Goal: Information Seeking & Learning: Learn about a topic

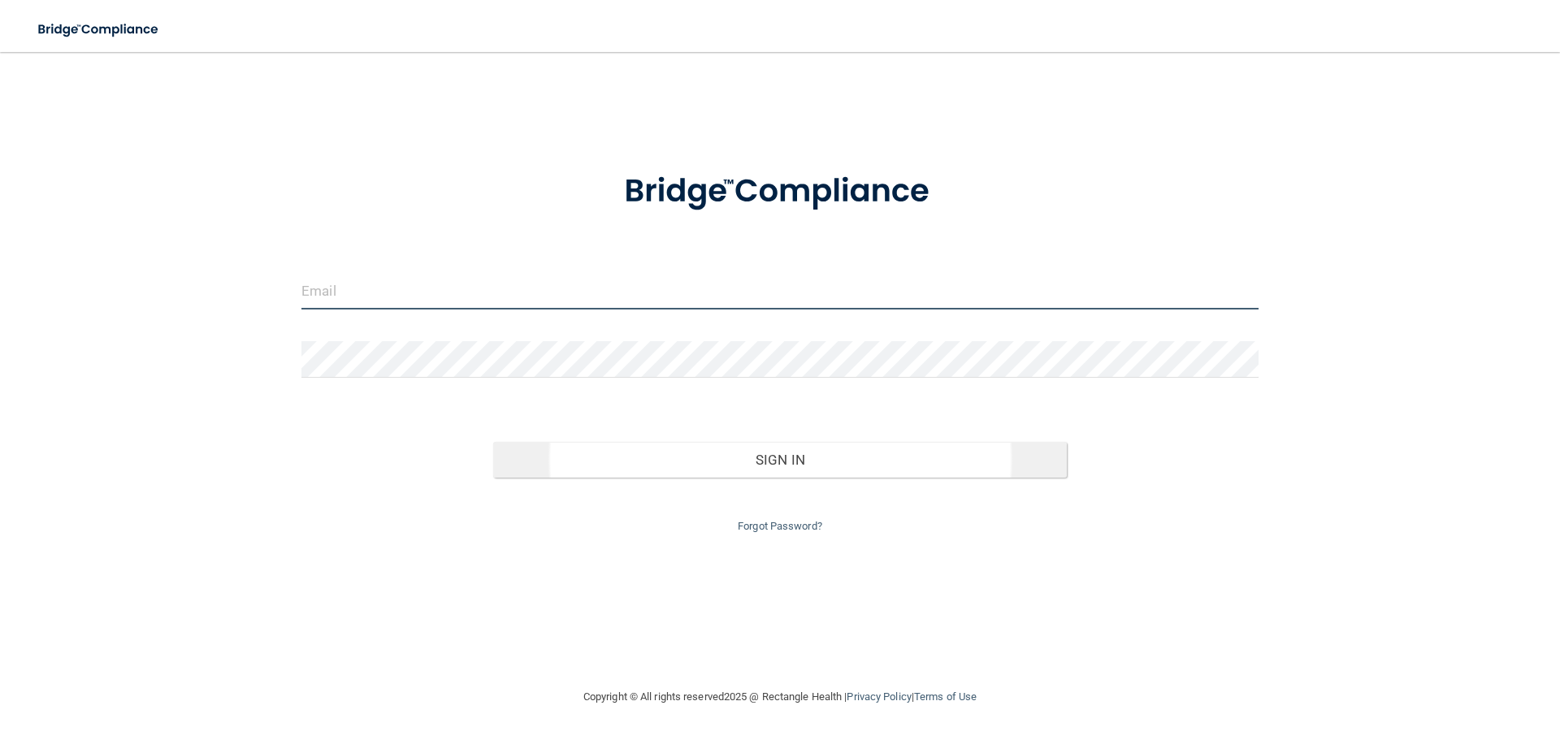
type input "[EMAIL_ADDRESS][DOMAIN_NAME]"
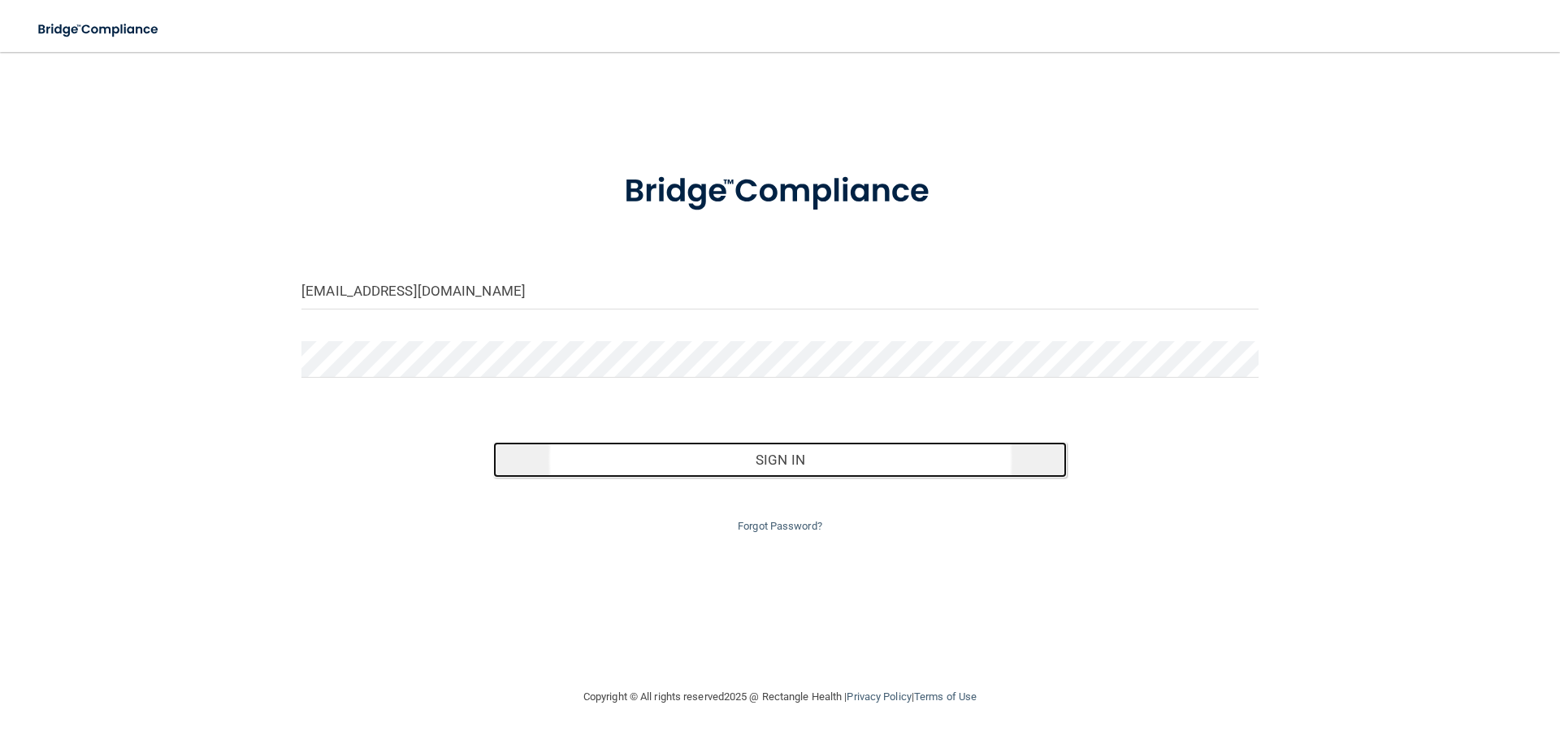
click at [725, 446] on button "Sign In" at bounding box center [780, 460] width 574 height 36
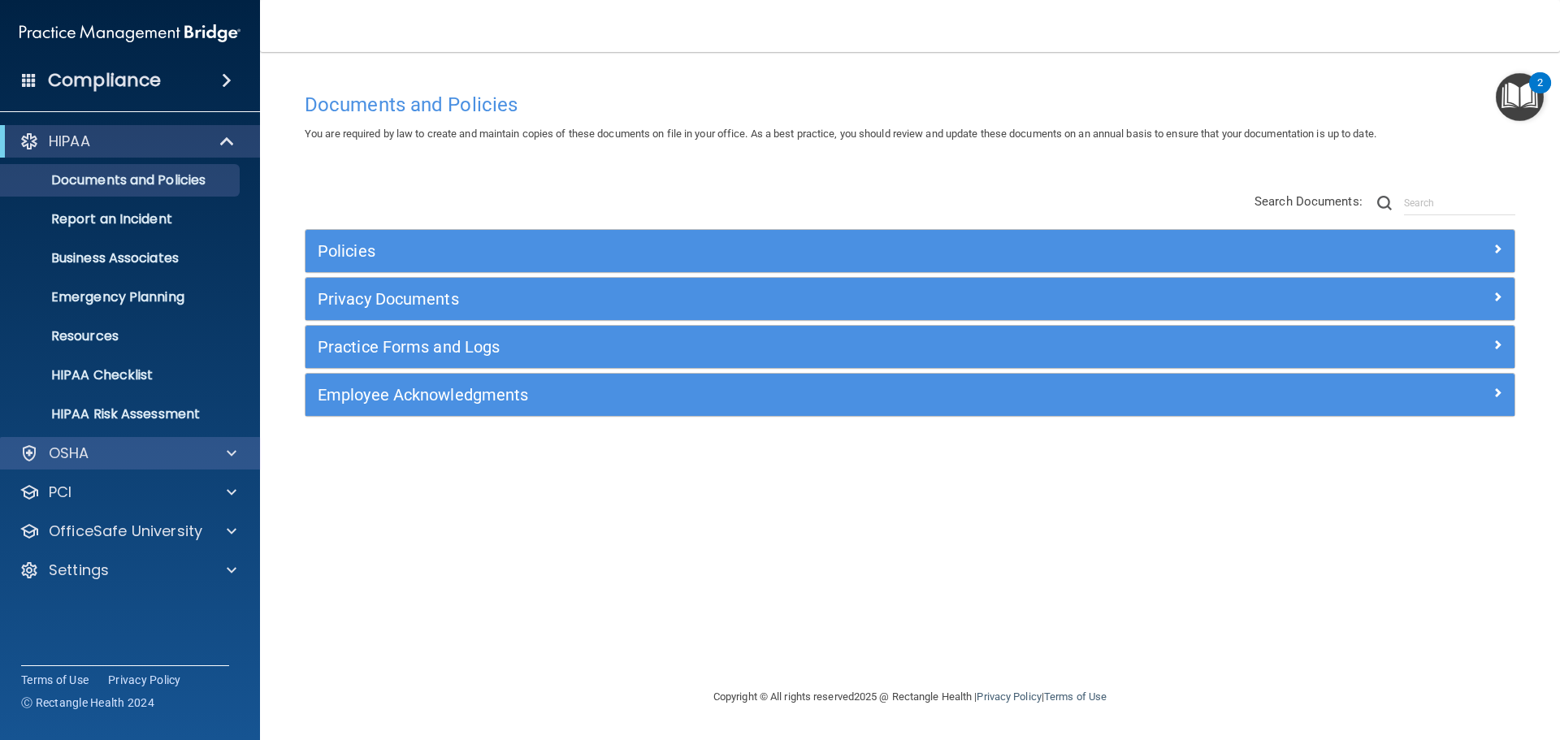
click at [149, 469] on div "OSHA" at bounding box center [130, 453] width 261 height 32
click at [149, 461] on div "OSHA" at bounding box center [107, 453] width 201 height 19
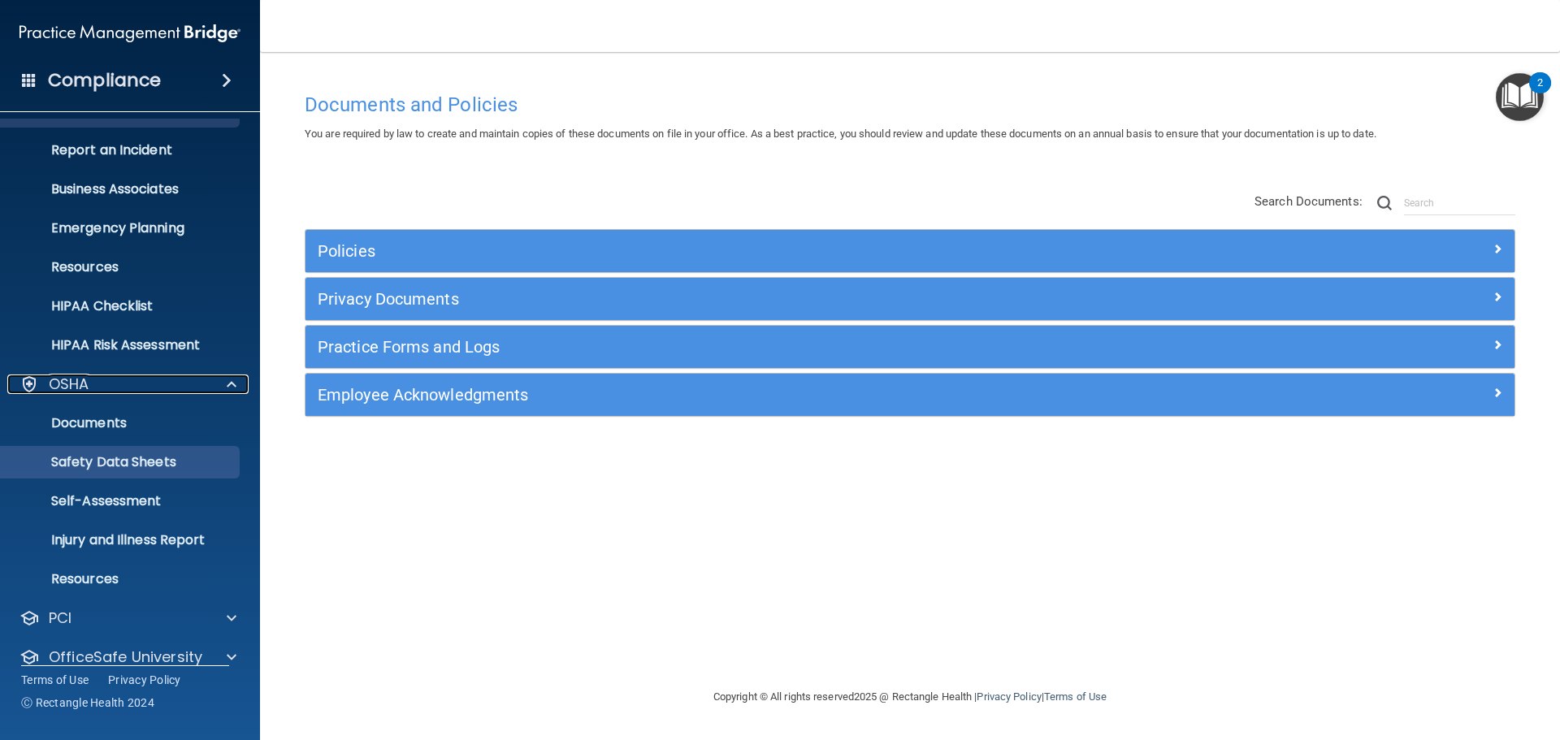
scroll to position [129, 0]
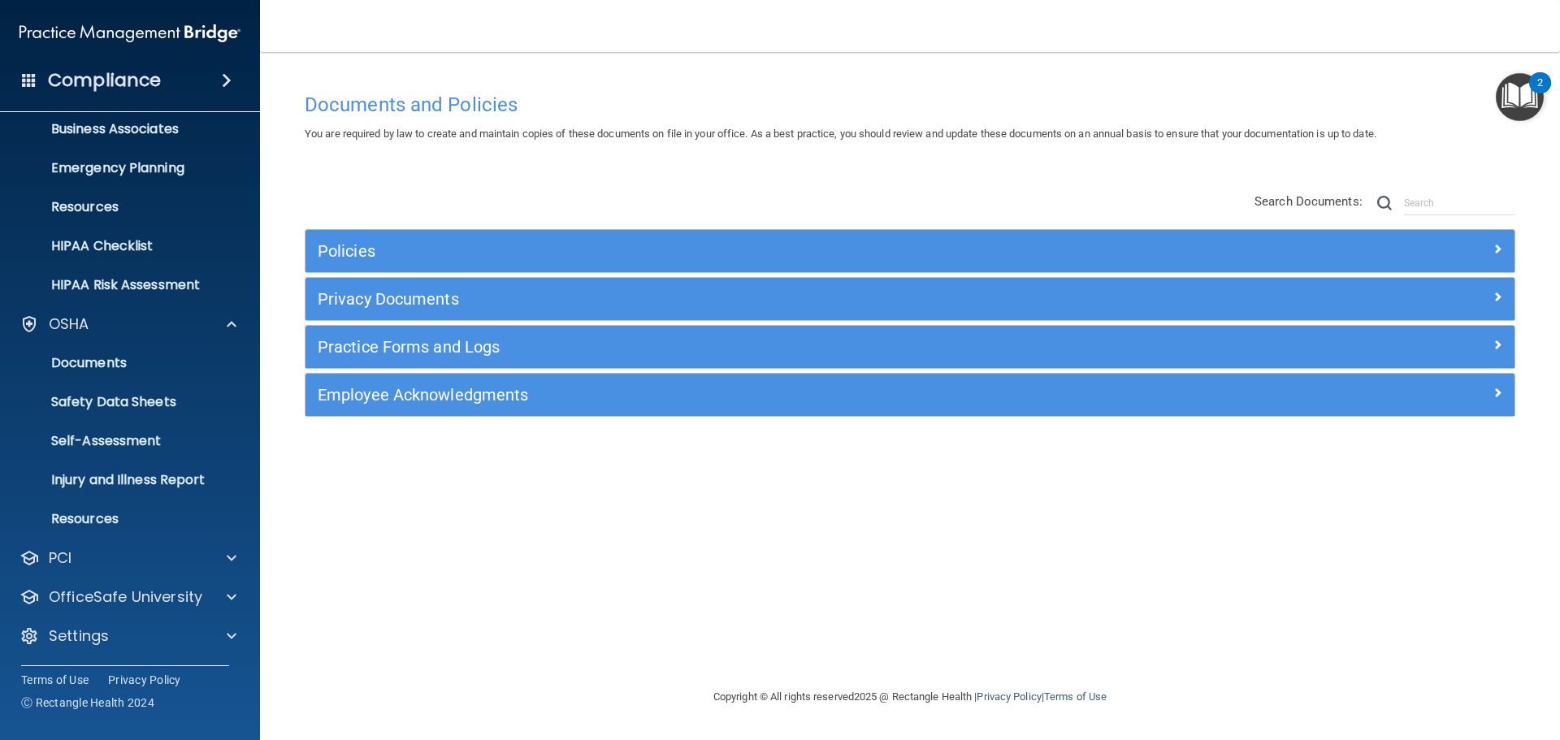
click at [145, 574] on div "HIPAA Documents and Policies Report an Incident Business Associates Emergency P…" at bounding box center [130, 327] width 261 height 676
click at [153, 557] on div "PCI" at bounding box center [107, 557] width 201 height 19
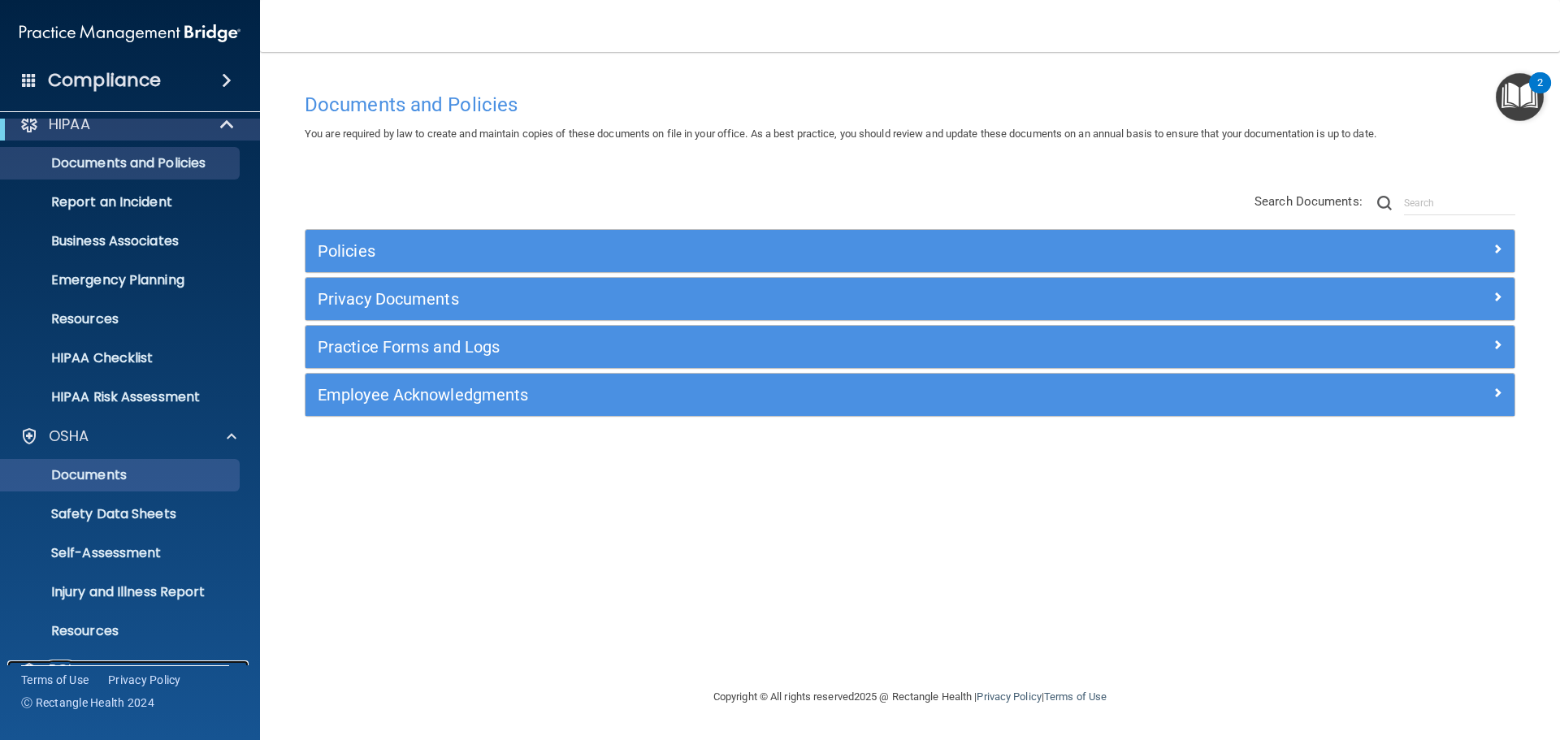
scroll to position [0, 0]
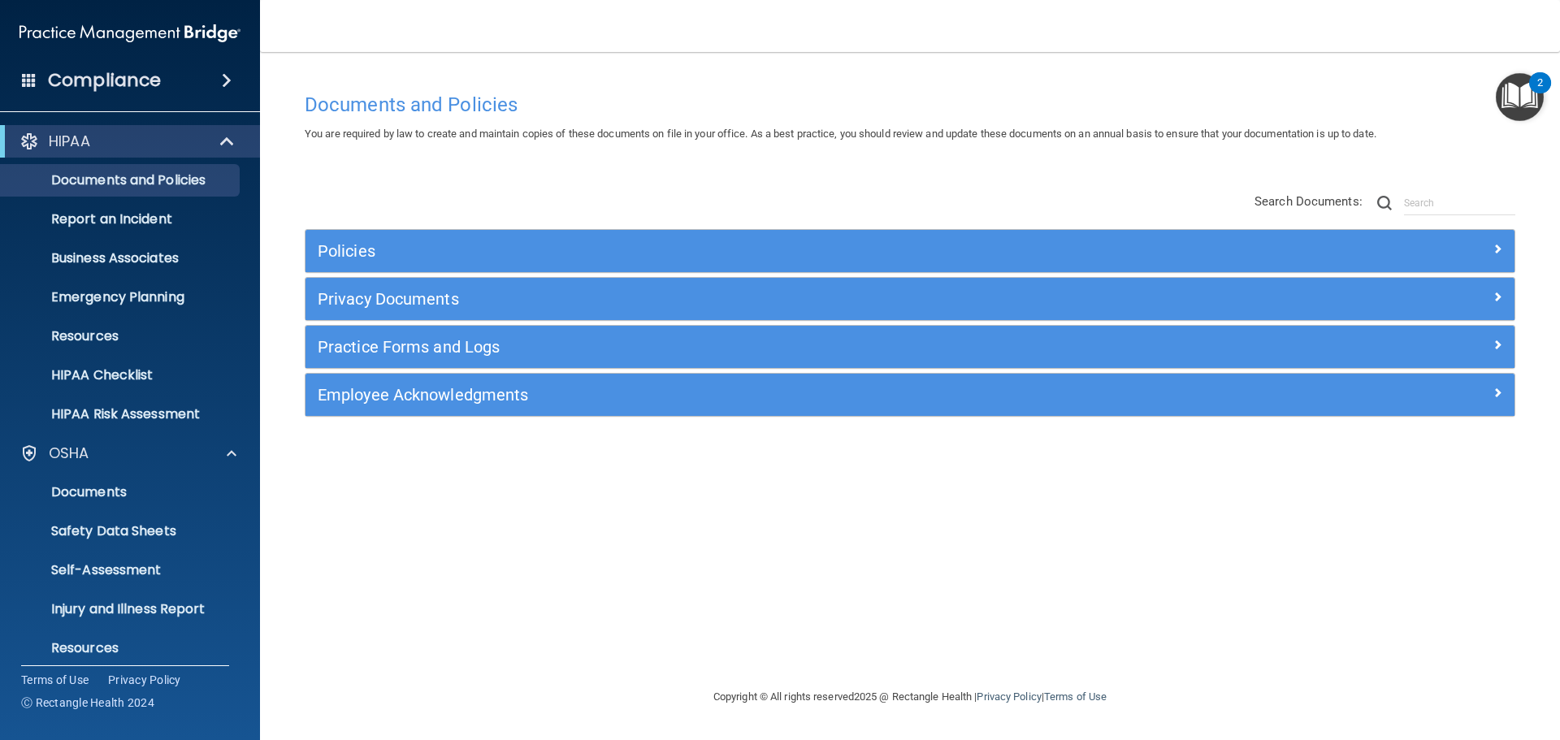
click at [231, 69] on div "Compliance" at bounding box center [130, 81] width 260 height 36
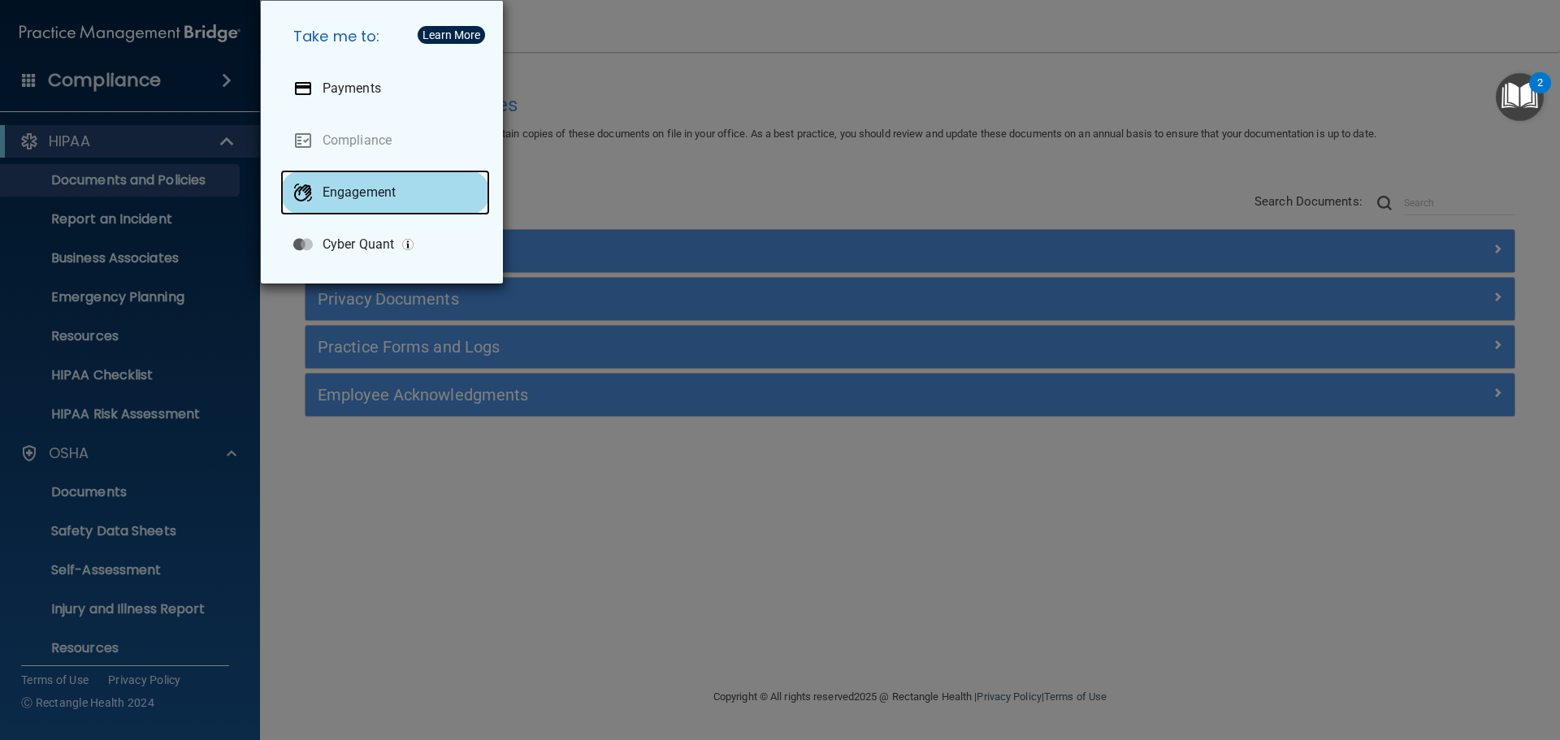
click at [416, 199] on div "Engagement" at bounding box center [385, 192] width 210 height 45
click at [560, 51] on div "Take me to: Payments Compliance Engagement Cyber Quant" at bounding box center [780, 370] width 1560 height 740
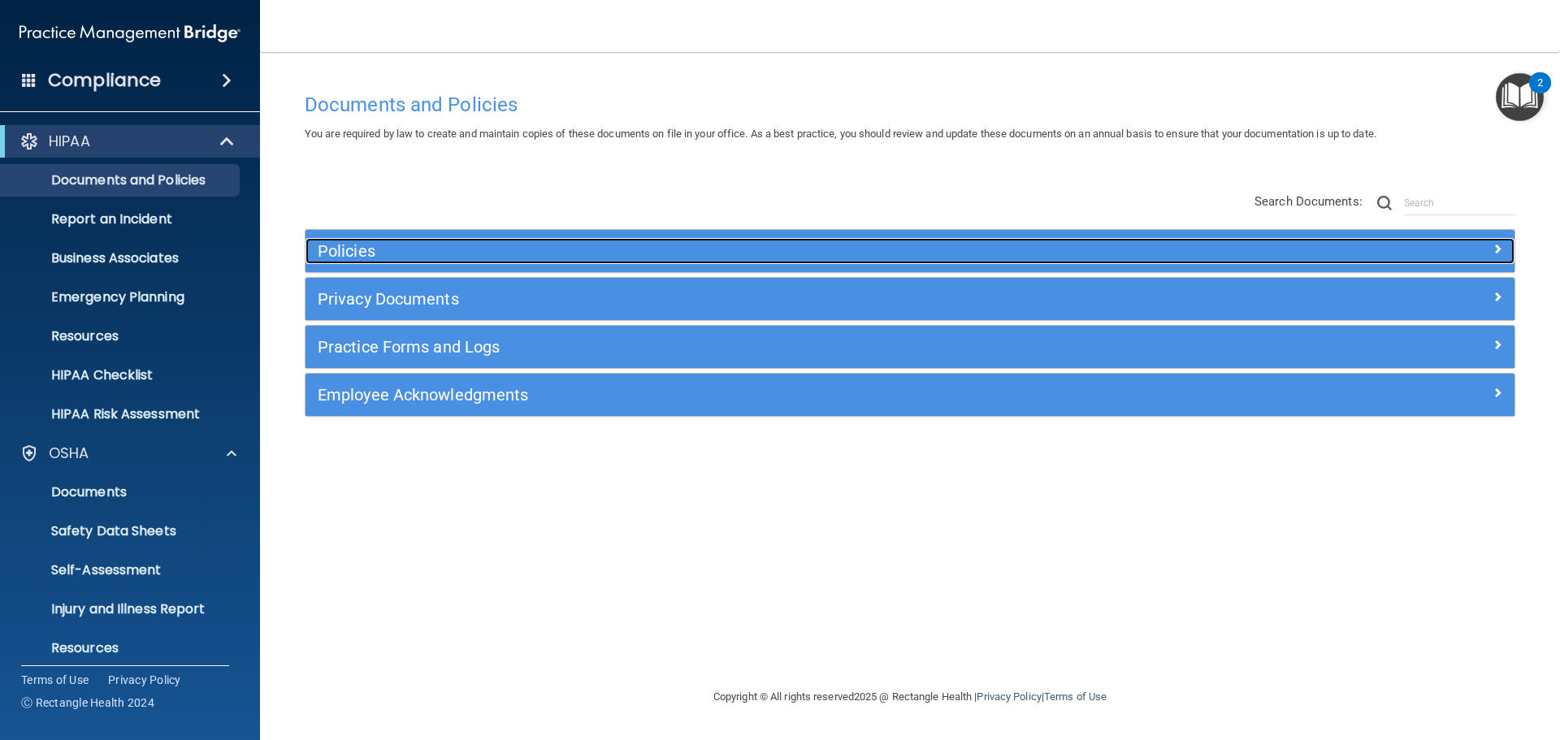
click at [942, 262] on div "Policies" at bounding box center [758, 251] width 907 height 26
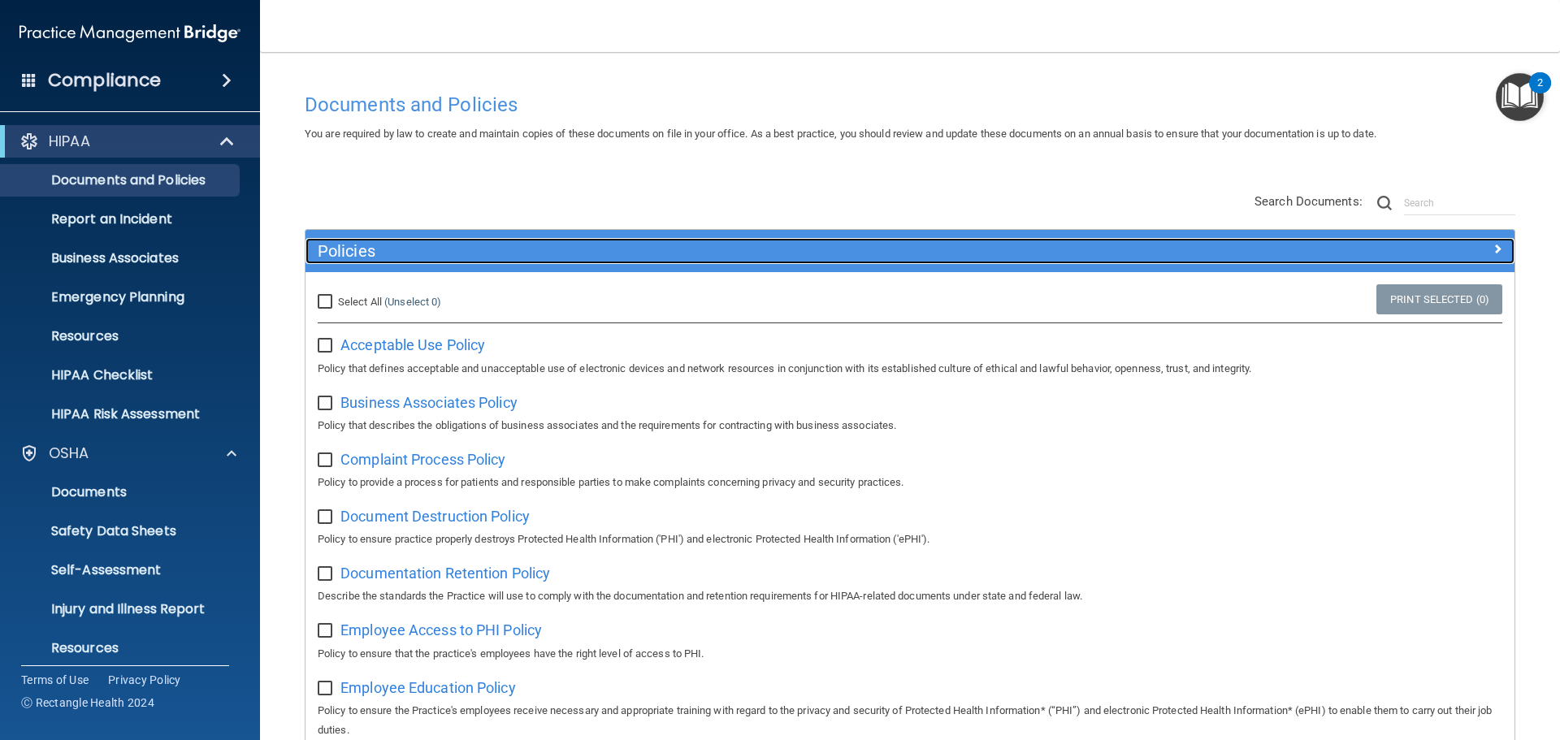
click at [942, 262] on div "Policies" at bounding box center [758, 251] width 907 height 26
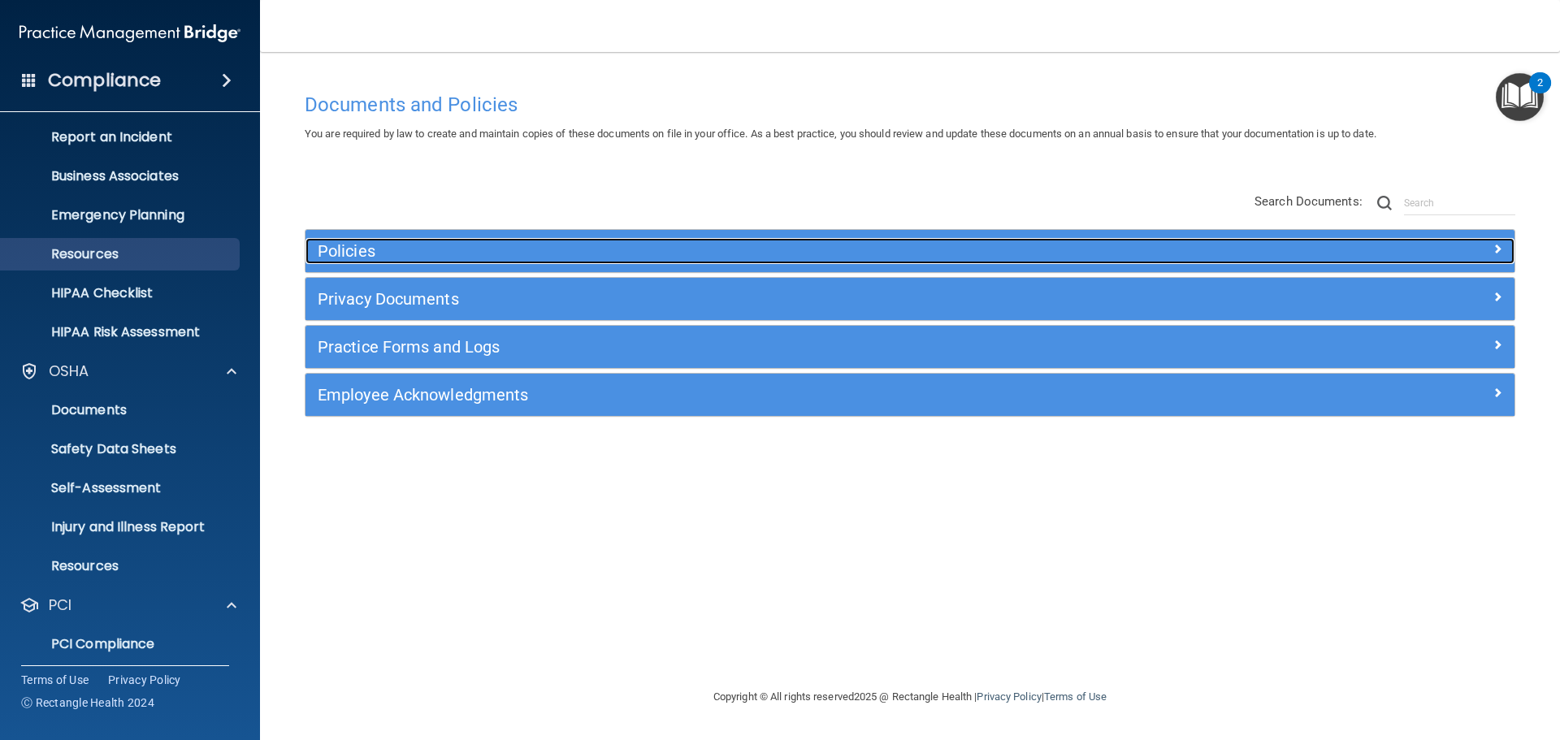
scroll to position [223, 0]
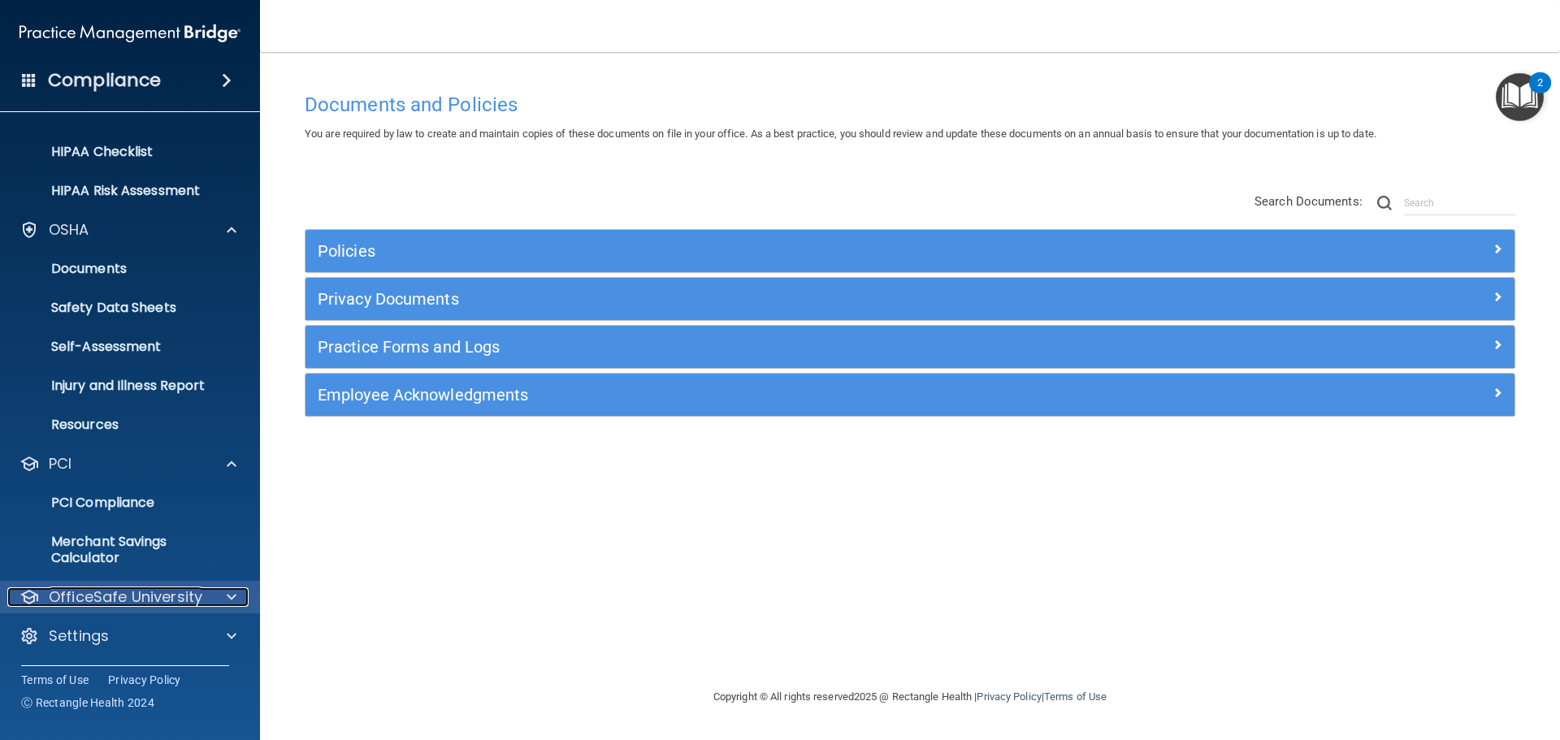
click at [173, 594] on p "OfficeSafe University" at bounding box center [126, 596] width 154 height 19
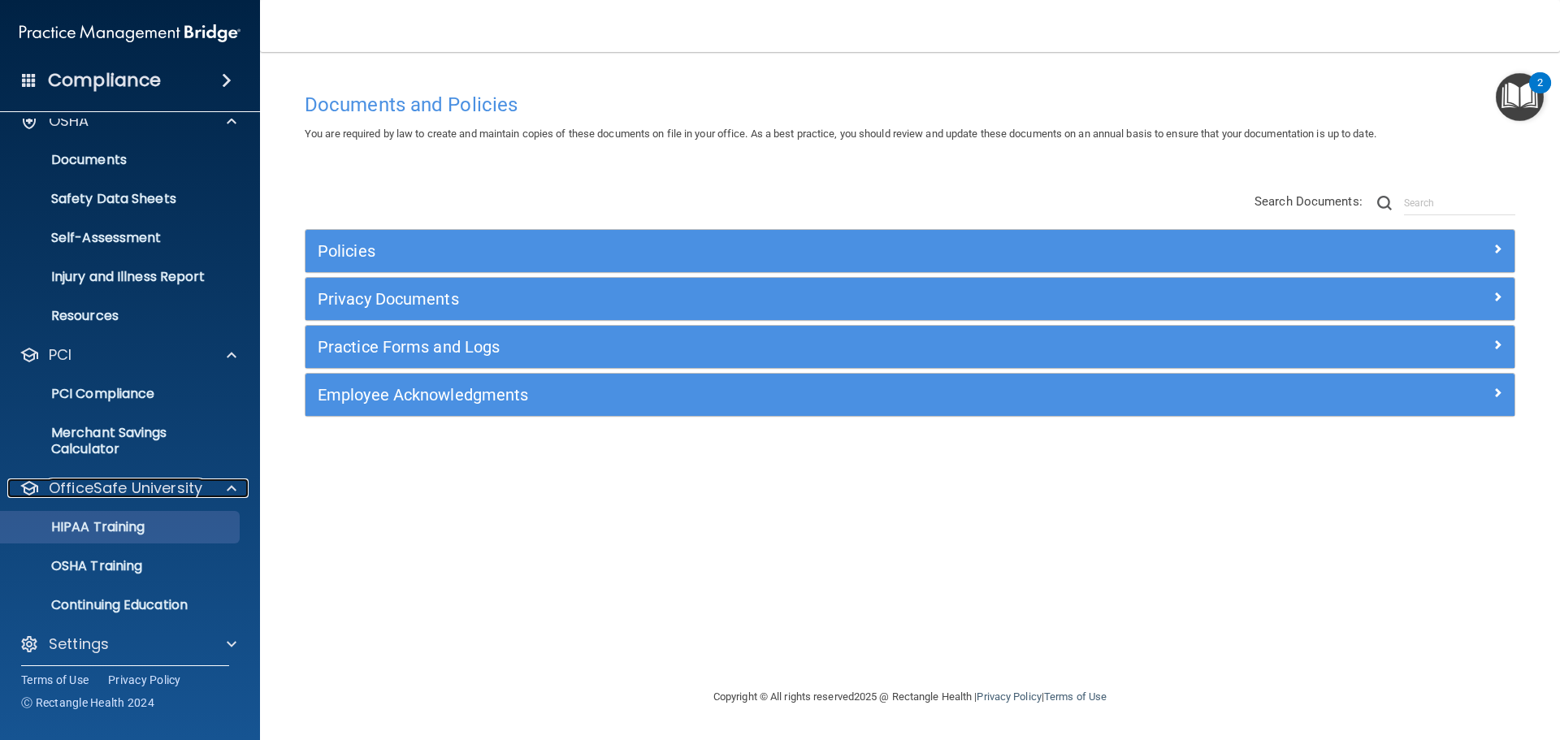
scroll to position [340, 0]
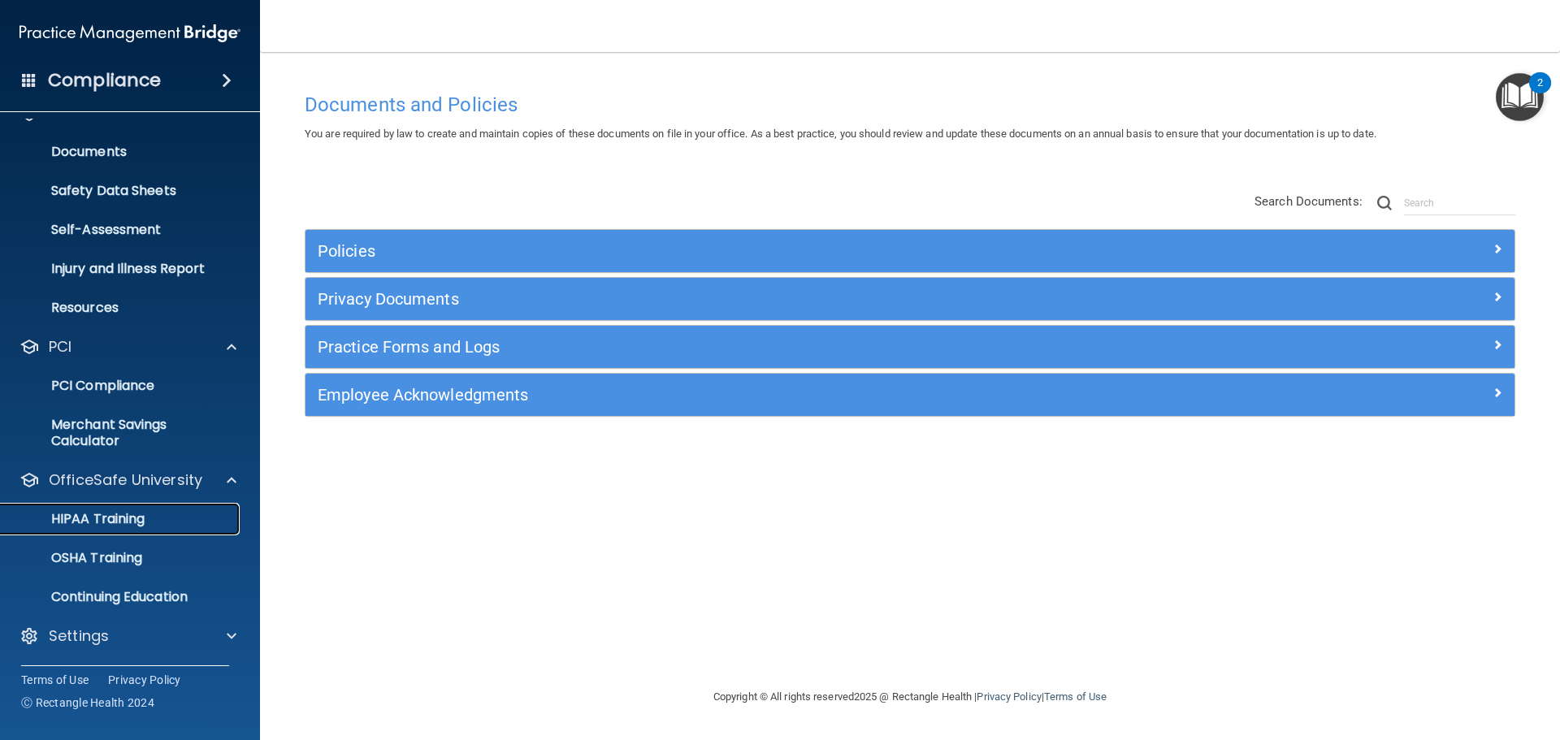
click at [136, 514] on p "HIPAA Training" at bounding box center [78, 519] width 134 height 16
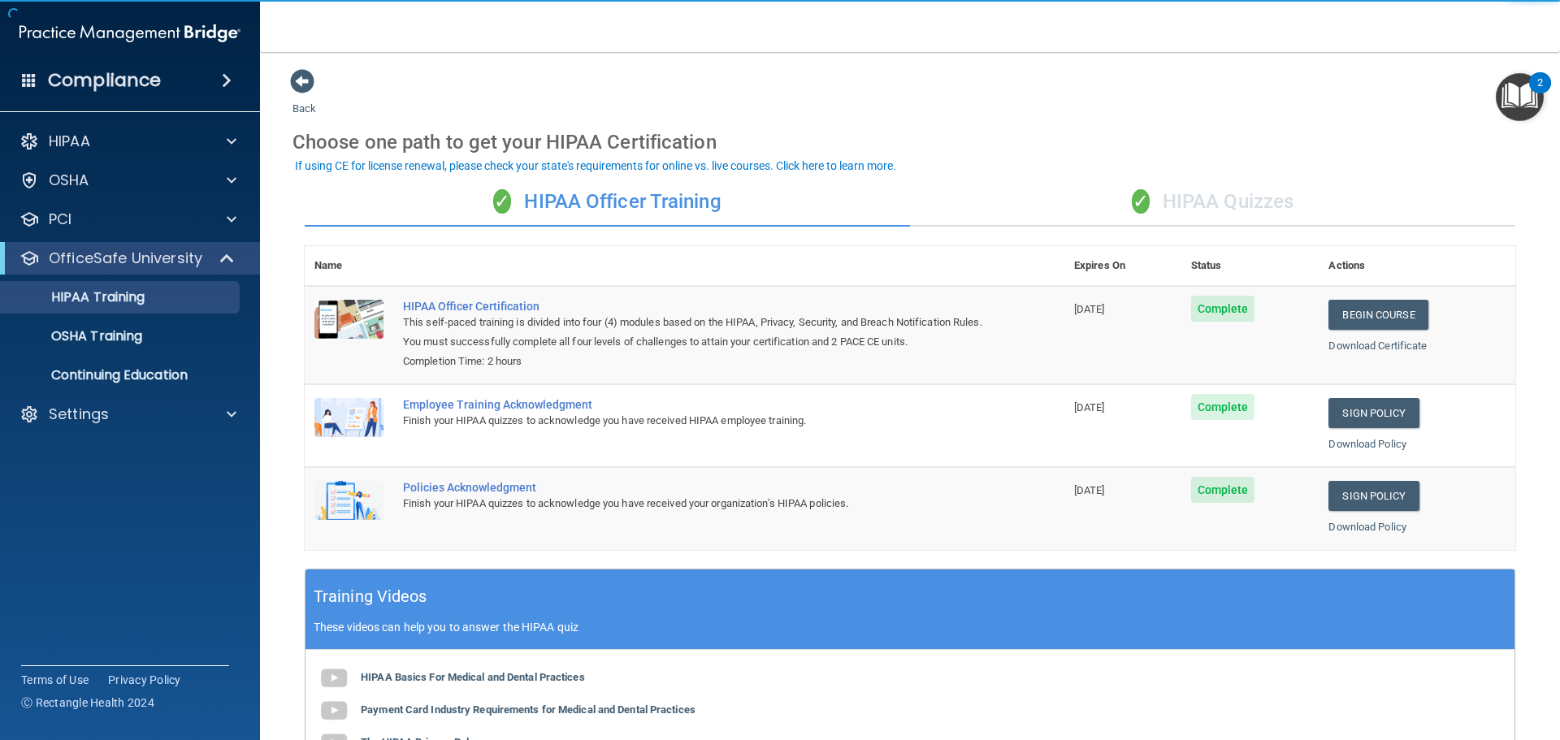
click at [1196, 197] on div "✓ HIPAA Quizzes" at bounding box center [1212, 202] width 605 height 49
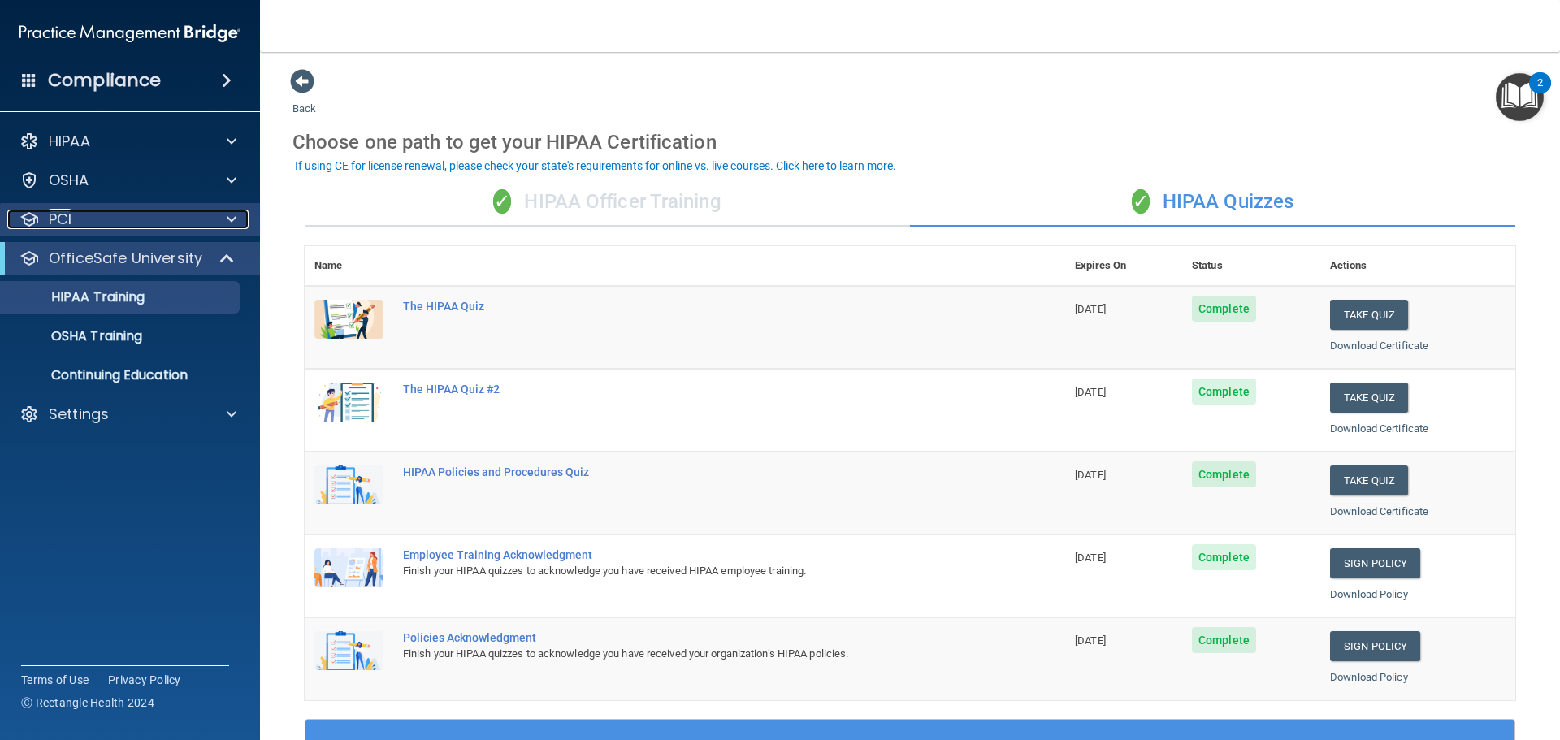
click at [198, 213] on div "PCI" at bounding box center [107, 219] width 201 height 19
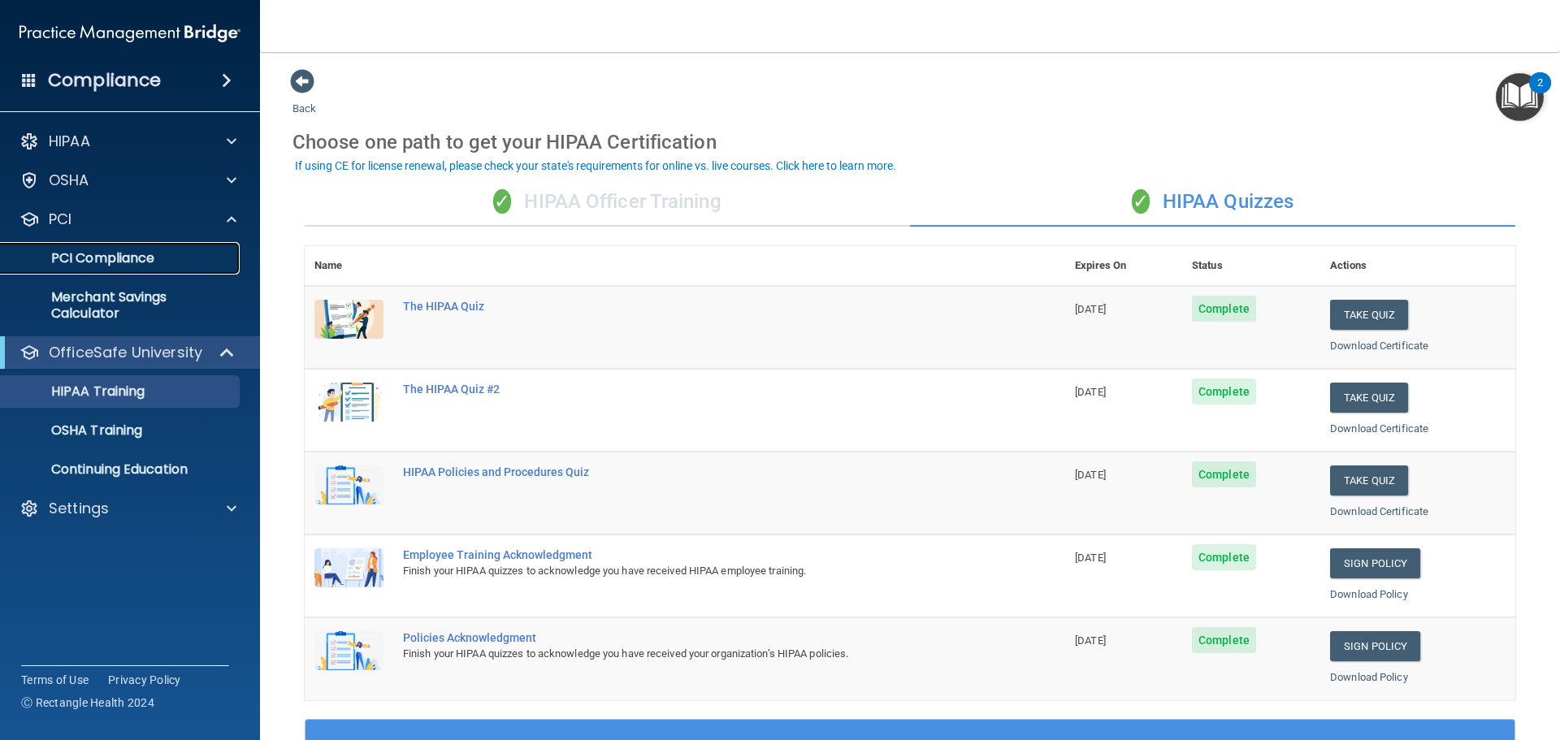
click at [152, 252] on p "PCI Compliance" at bounding box center [122, 258] width 222 height 16
click at [207, 199] on div "HIPAA Documents and Policies Report an Incident Business Associates Emergency P…" at bounding box center [130, 328] width 261 height 419
click at [218, 176] on div at bounding box center [229, 180] width 41 height 19
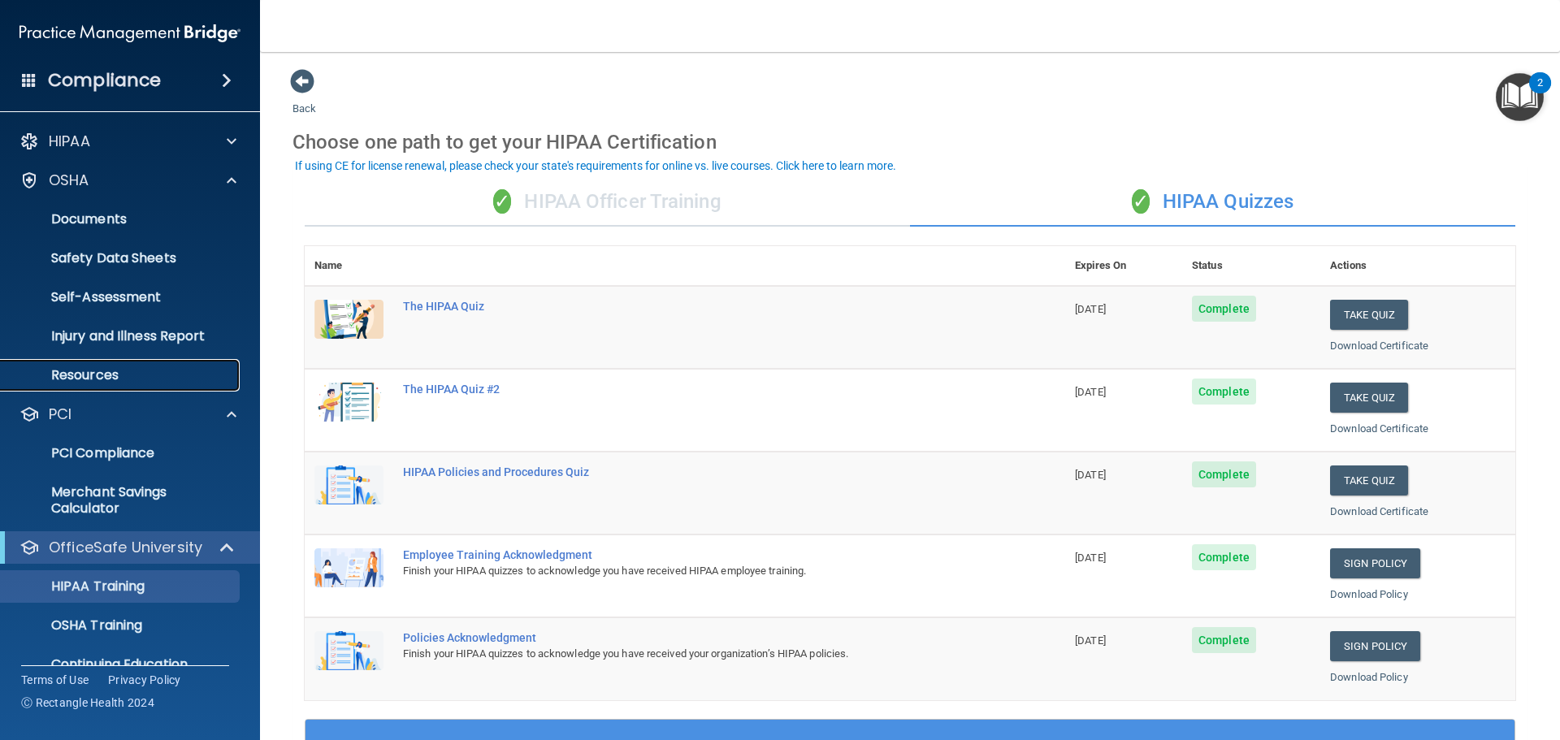
click at [150, 374] on p "Resources" at bounding box center [122, 375] width 222 height 16
